Goal: Book appointment/travel/reservation

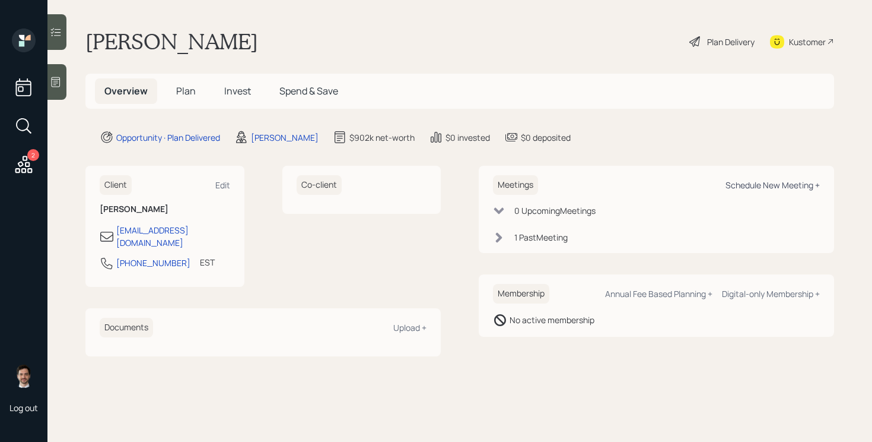
click at [807, 188] on div "Schedule New Meeting +" at bounding box center [773, 184] width 94 height 11
select select "ef6b64e1-8f62-4a74-b865-a7df4b35b836"
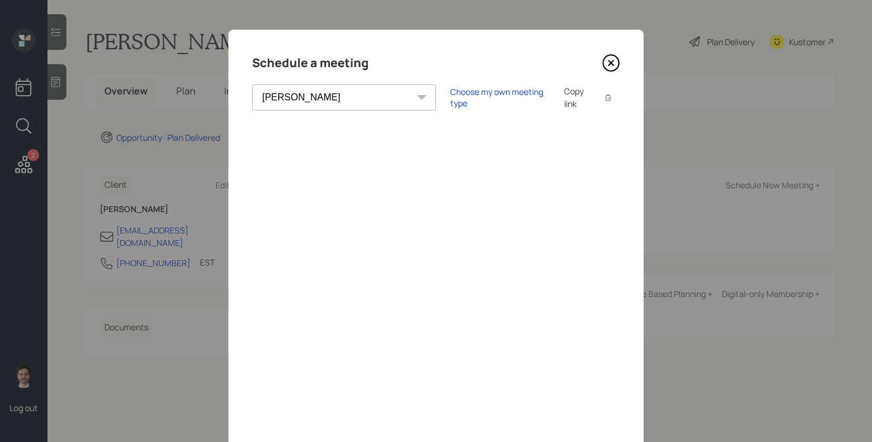
click at [623, 59] on div "Schedule a meeting [PERSON_NAME] [PERSON_NAME] [PERSON_NAME] [PERSON_NAME] [PER…" at bounding box center [436, 267] width 415 height 475
click at [619, 61] on icon at bounding box center [612, 63] width 16 height 16
